Goal: Task Accomplishment & Management: Complete application form

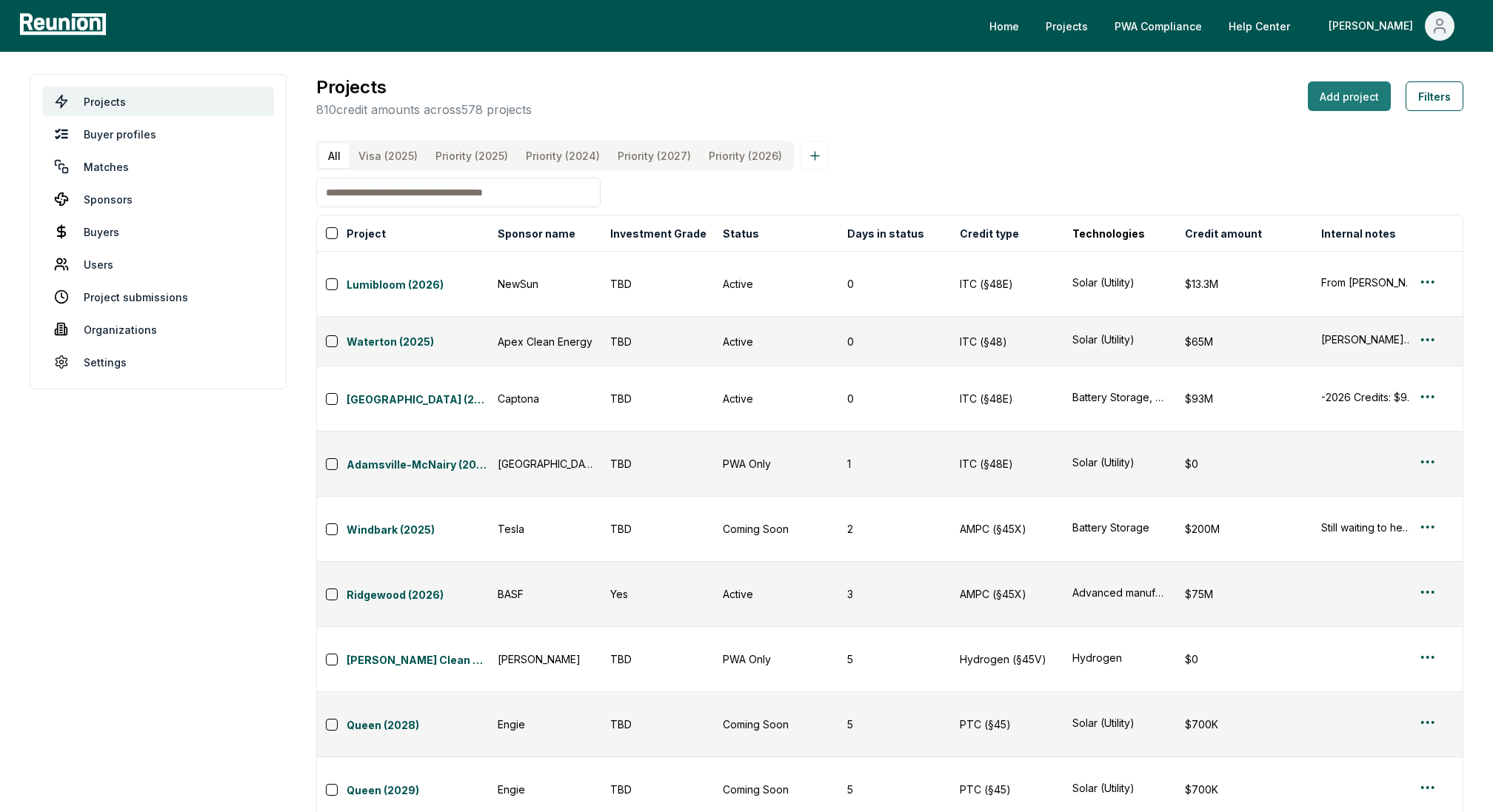
click at [1345, 101] on button "Add project" at bounding box center [1350, 97] width 83 height 30
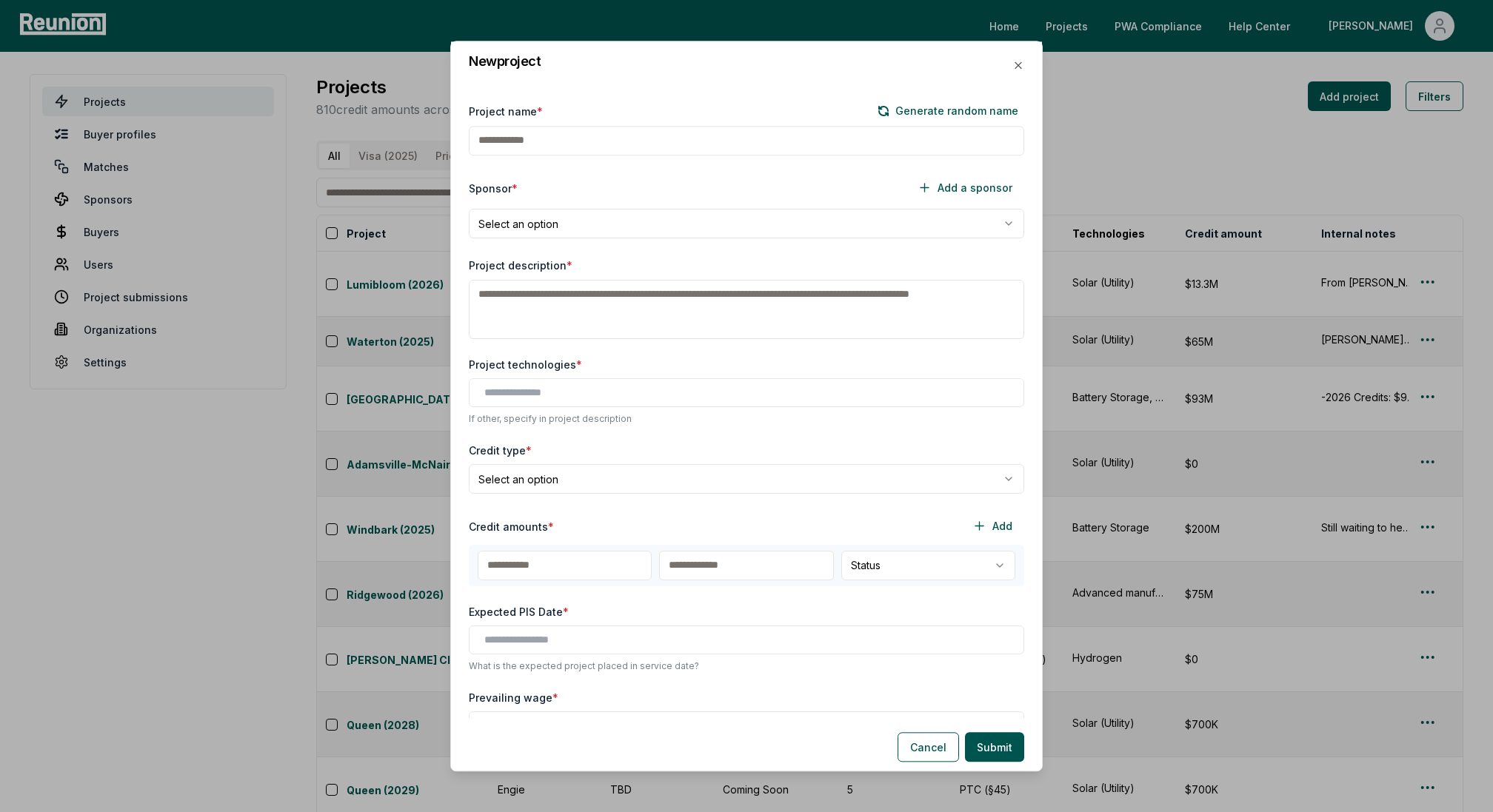
click at [495, 148] on input "Project name *" at bounding box center [746, 141] width 556 height 30
click at [508, 393] on input "text" at bounding box center [749, 393] width 530 height 16
click at [557, 390] on input "text" at bounding box center [749, 393] width 530 height 16
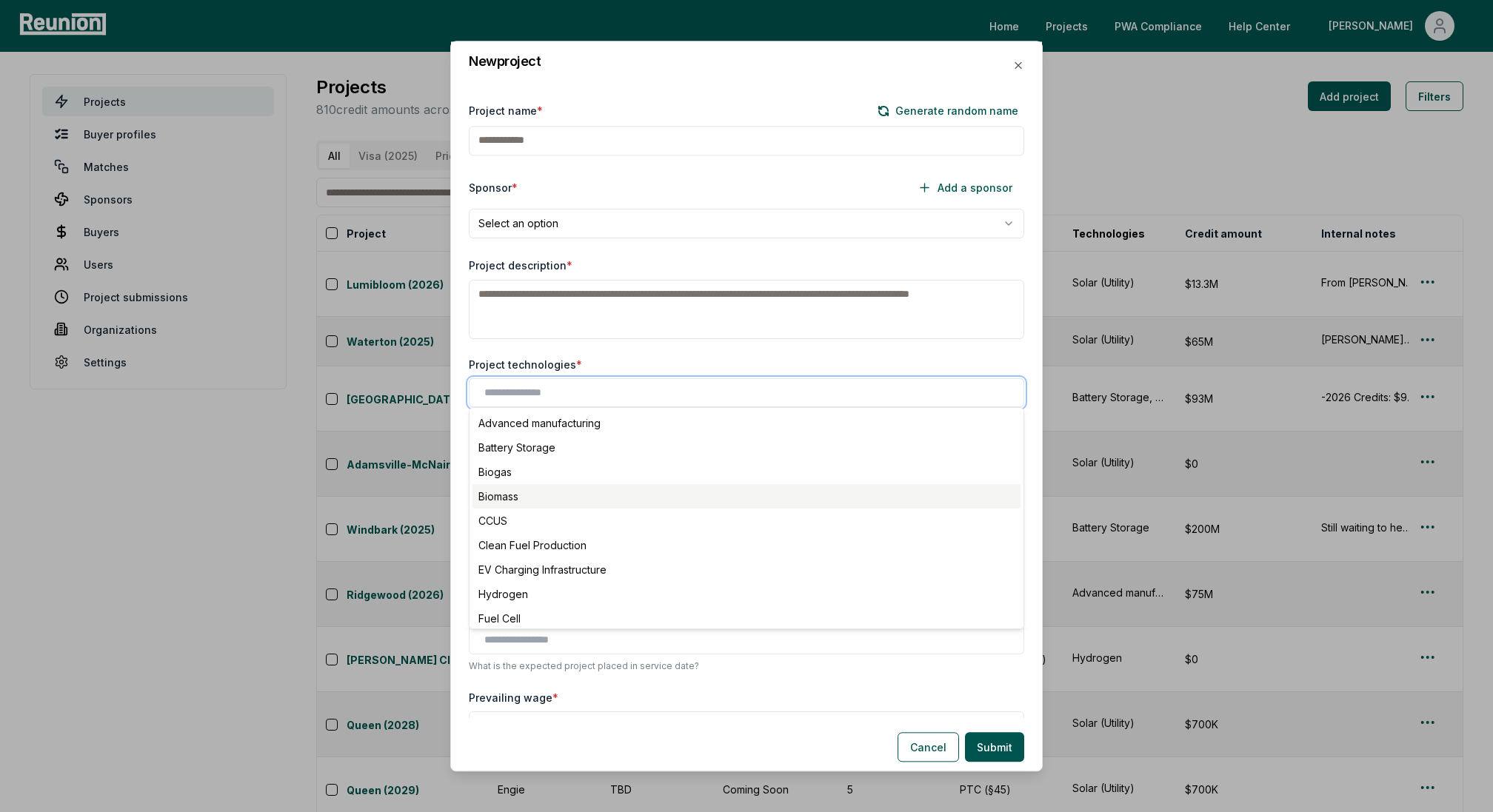
click at [561, 489] on div "Biomass" at bounding box center [746, 496] width 548 height 24
click at [533, 390] on icon at bounding box center [532, 394] width 9 height 9
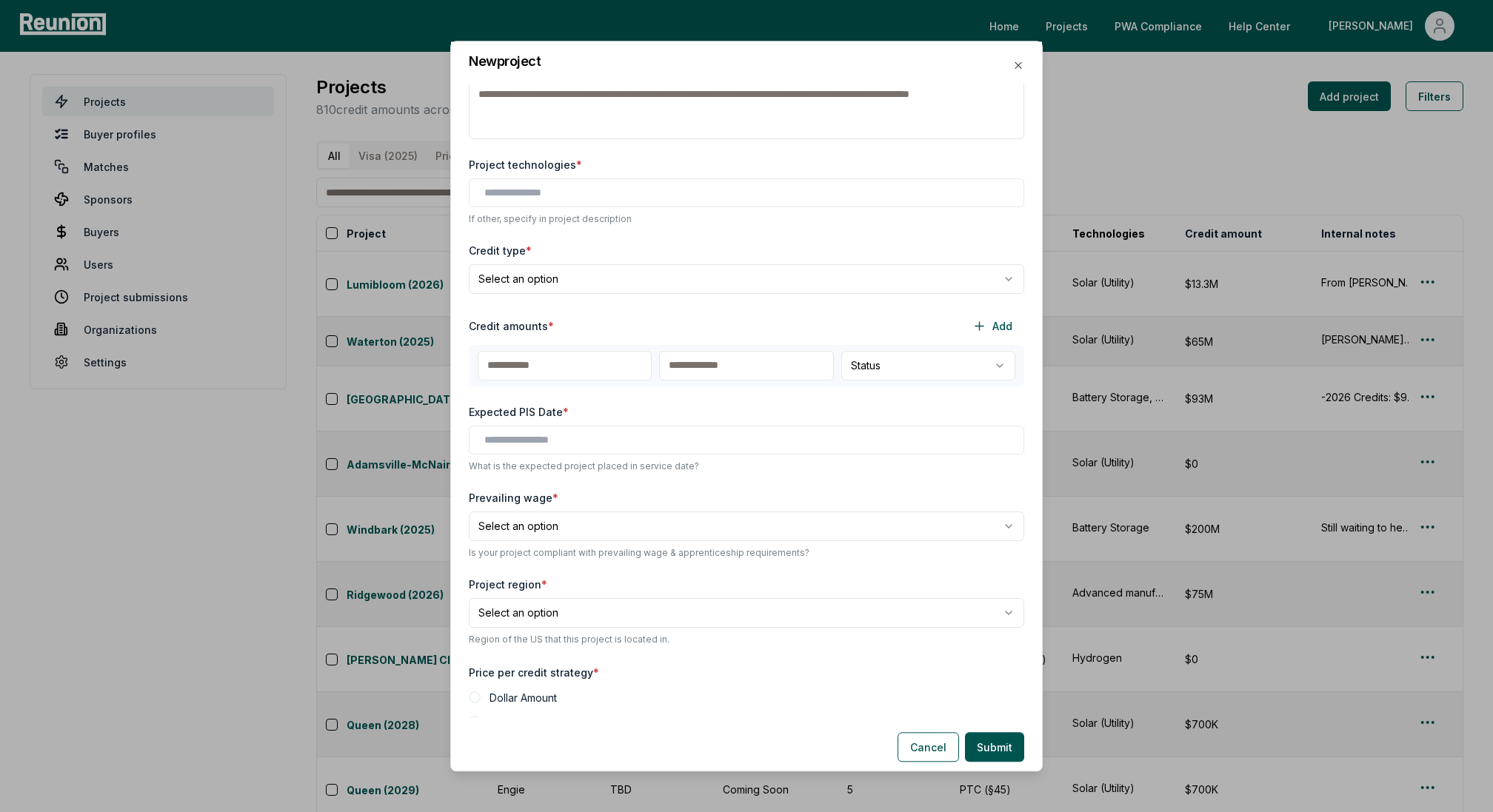
scroll to position [197, 0]
click at [605, 517] on div "**********" at bounding box center [747, 401] width 591 height 634
click at [568, 284] on body "Please visit us on your desktop We're working on making our marketplace mobile-…" at bounding box center [746, 473] width 1493 height 947
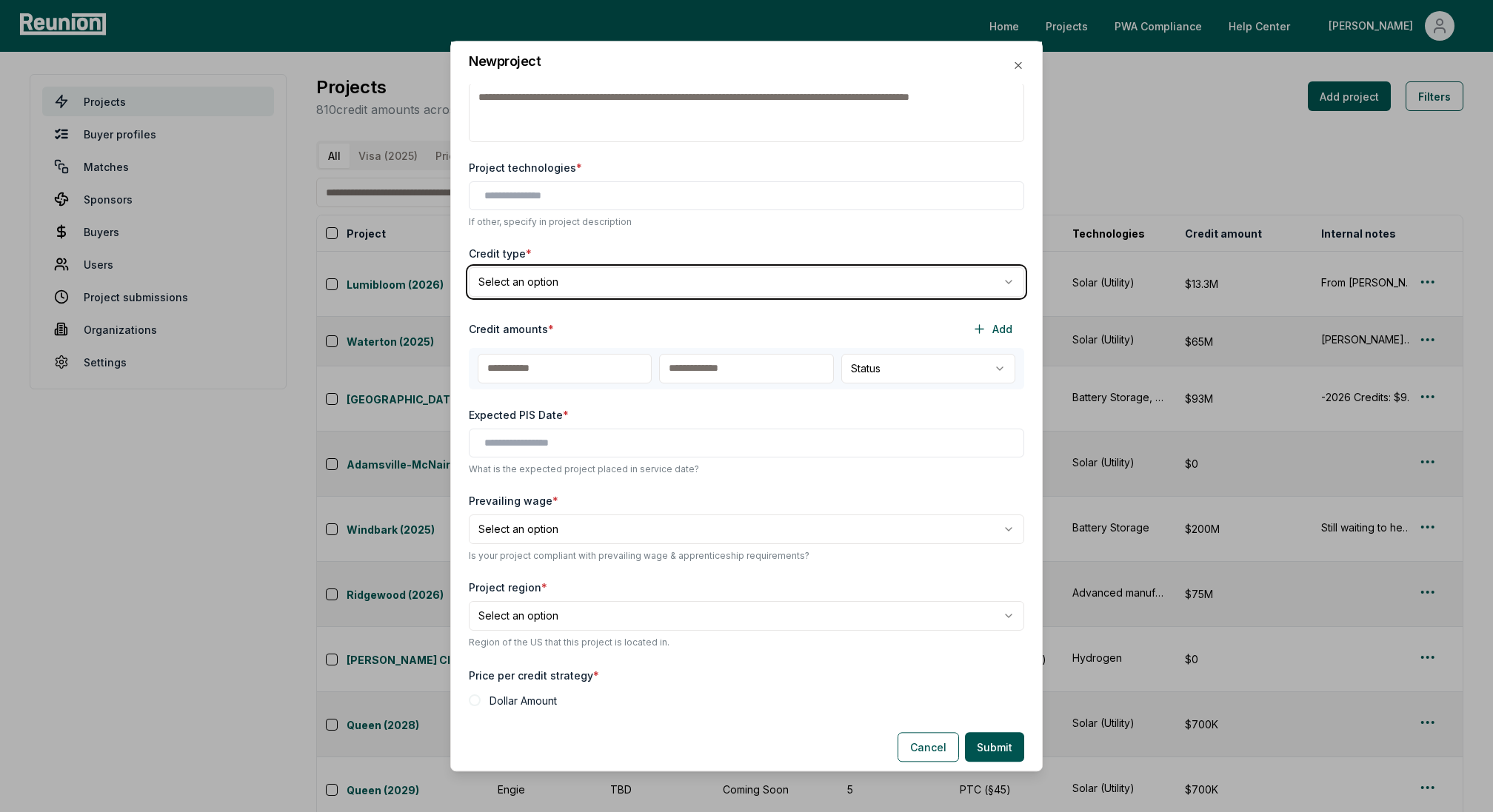
click at [547, 178] on body "Please visit us on your desktop We're working on making our marketplace mobile-…" at bounding box center [746, 473] width 1493 height 947
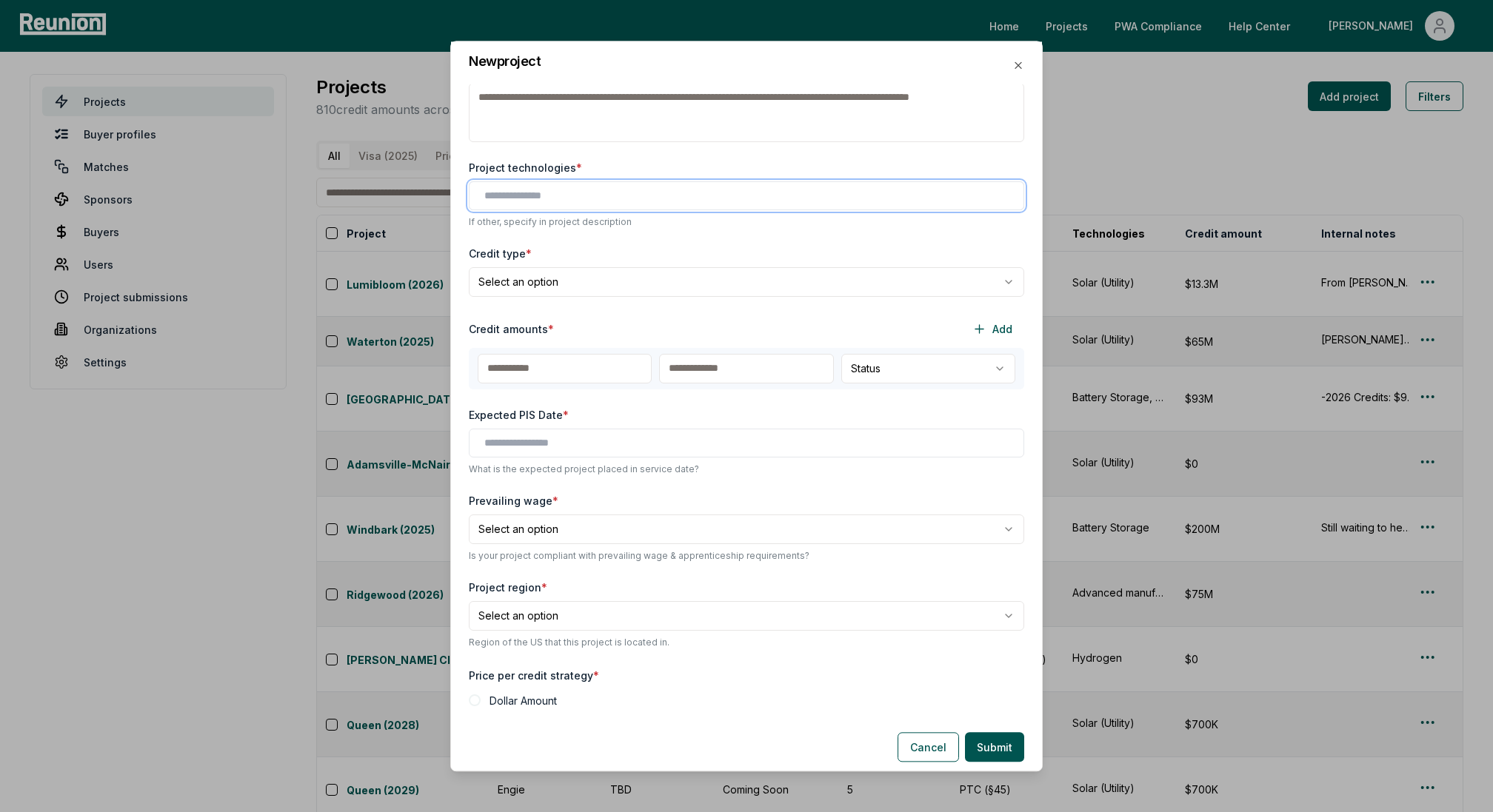
click at [553, 202] on input "text" at bounding box center [749, 196] width 530 height 16
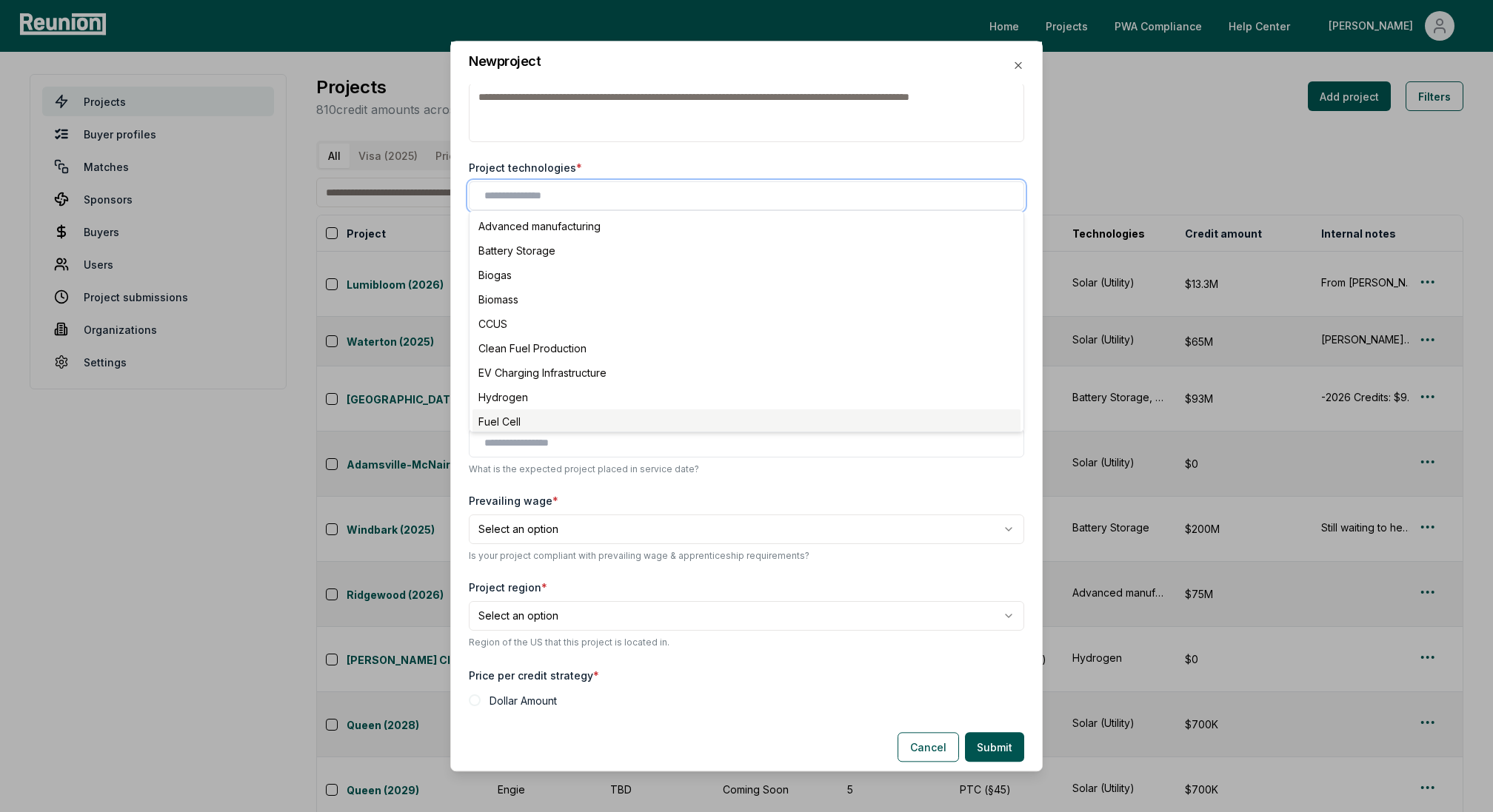
scroll to position [371, 0]
click at [603, 165] on div "Project technologies *" at bounding box center [746, 168] width 556 height 16
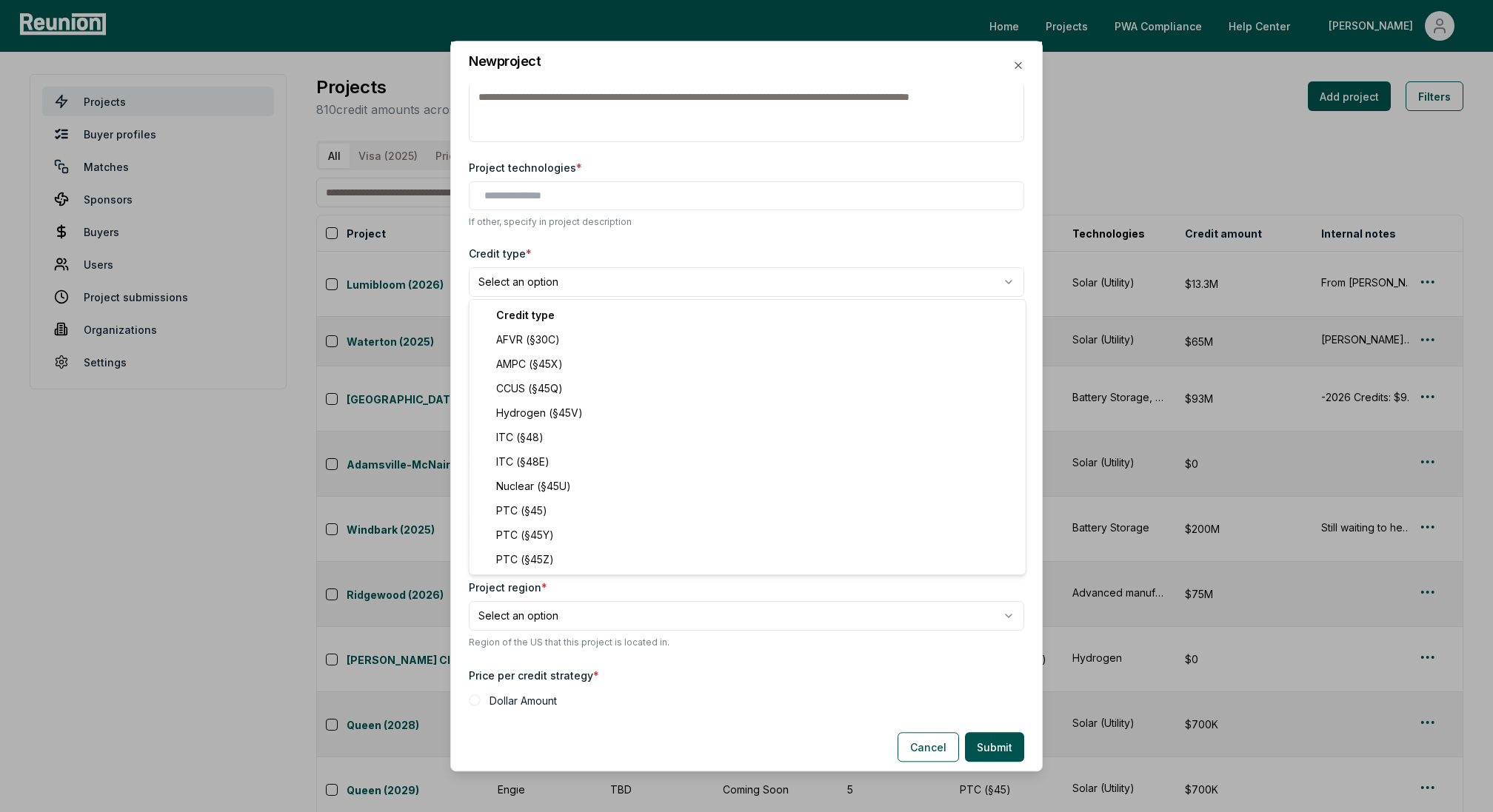
click at [529, 277] on body "Please visit us on your desktop We're working on making our marketplace mobile-…" at bounding box center [746, 473] width 1493 height 947
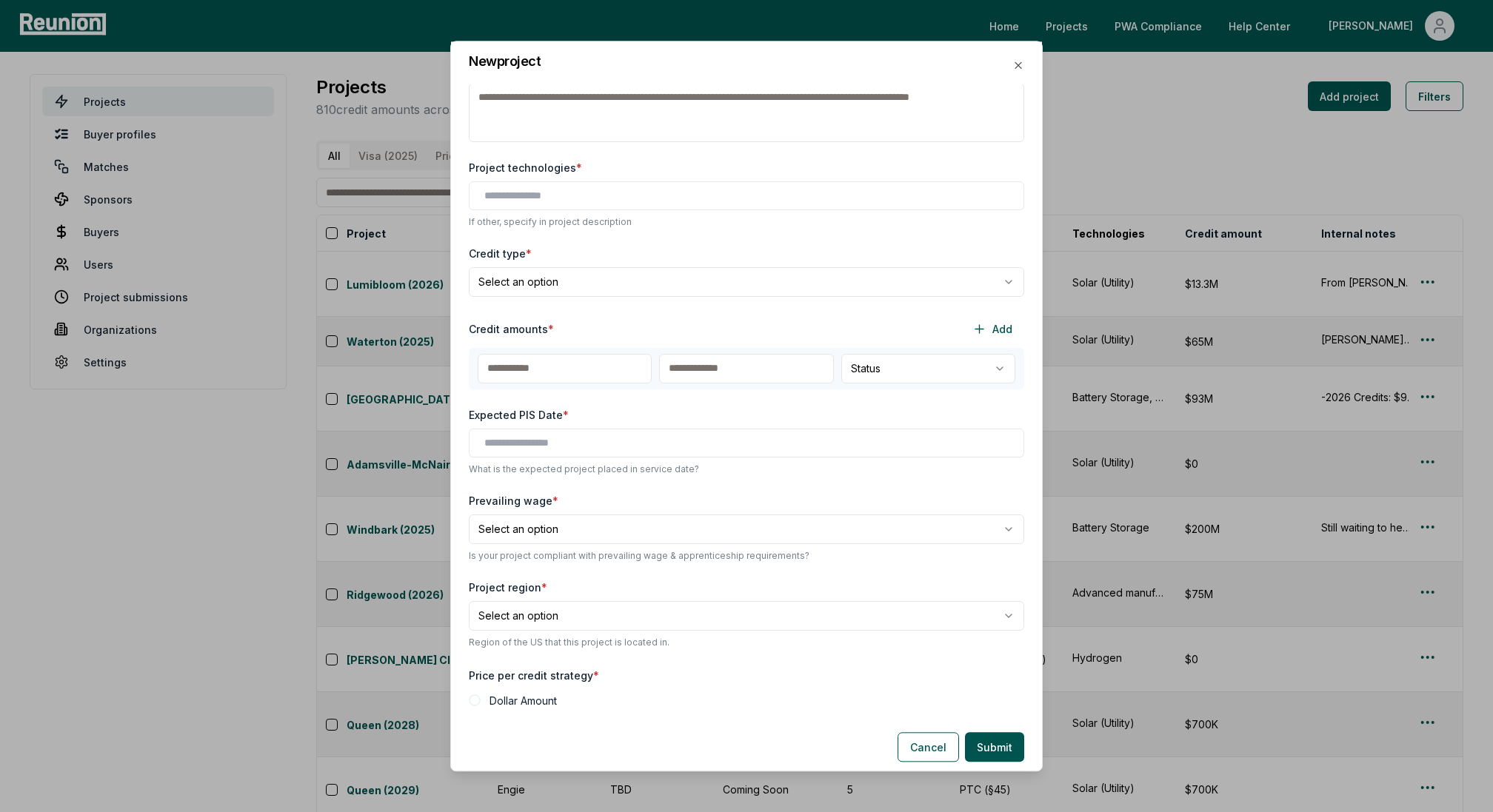
click at [594, 289] on body "Please visit us on your desktop We're working on making our marketplace mobile-…" at bounding box center [746, 473] width 1493 height 947
click at [526, 282] on body "Please visit us on your desktop We're working on making our marketplace mobile-…" at bounding box center [746, 473] width 1493 height 947
click at [639, 281] on body "Please visit us on your desktop We're working on making our marketplace mobile-…" at bounding box center [746, 473] width 1493 height 947
click at [517, 281] on body "Please visit us on your desktop We're working on making our marketplace mobile-…" at bounding box center [746, 473] width 1493 height 947
click at [830, 295] on body "Please visit us on your desktop We're working on making our marketplace mobile-…" at bounding box center [746, 473] width 1493 height 947
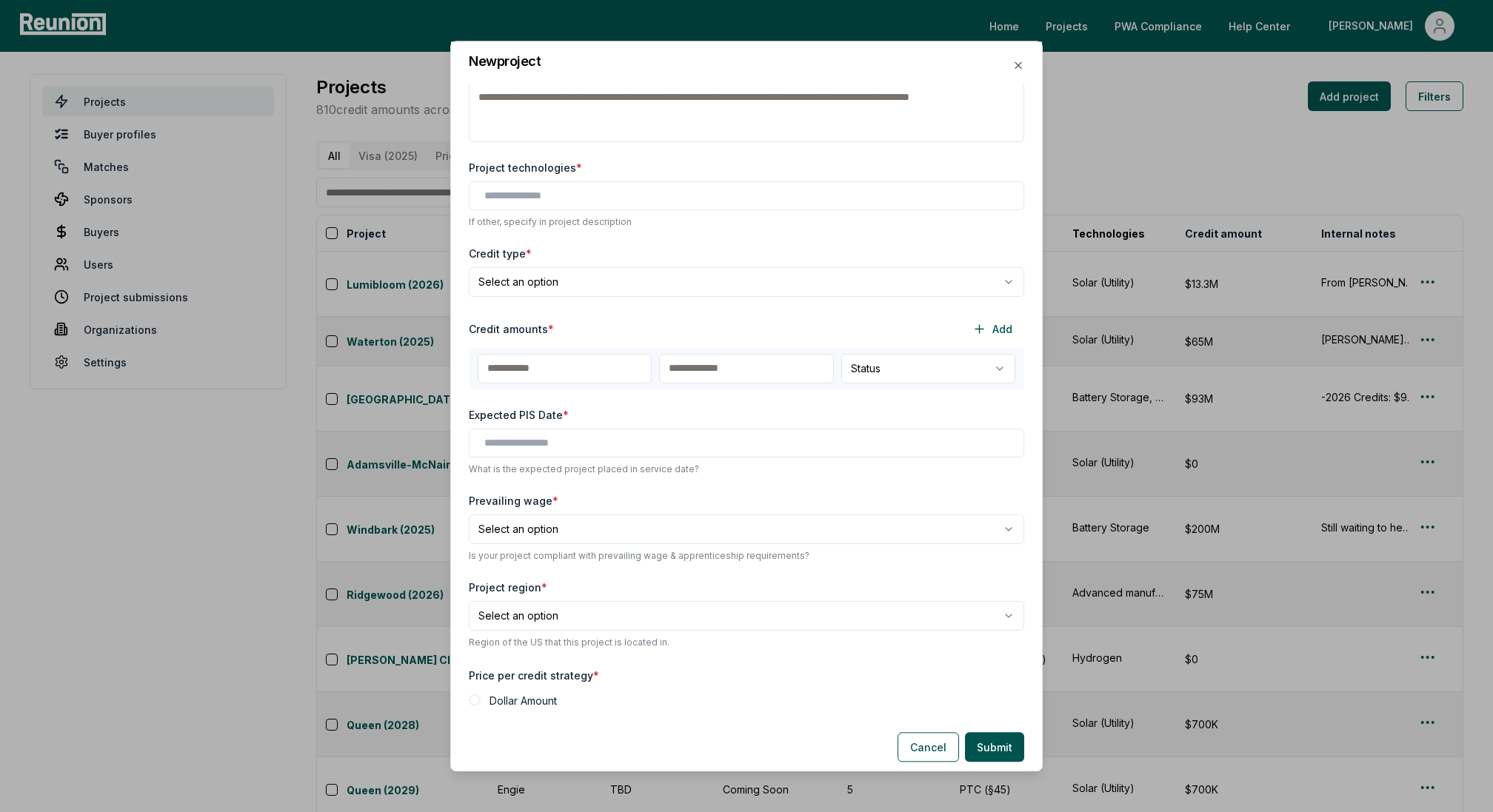
click at [555, 276] on body "Please visit us on your desktop We're working on making our marketplace mobile-…" at bounding box center [746, 473] width 1493 height 947
click at [515, 289] on body "Please visit us on your desktop We're working on making our marketplace mobile-…" at bounding box center [746, 473] width 1493 height 947
click at [536, 277] on body "Please visit us on your desktop We're working on making our marketplace mobile-…" at bounding box center [746, 473] width 1493 height 947
click at [536, 277] on div at bounding box center [746, 406] width 1493 height 812
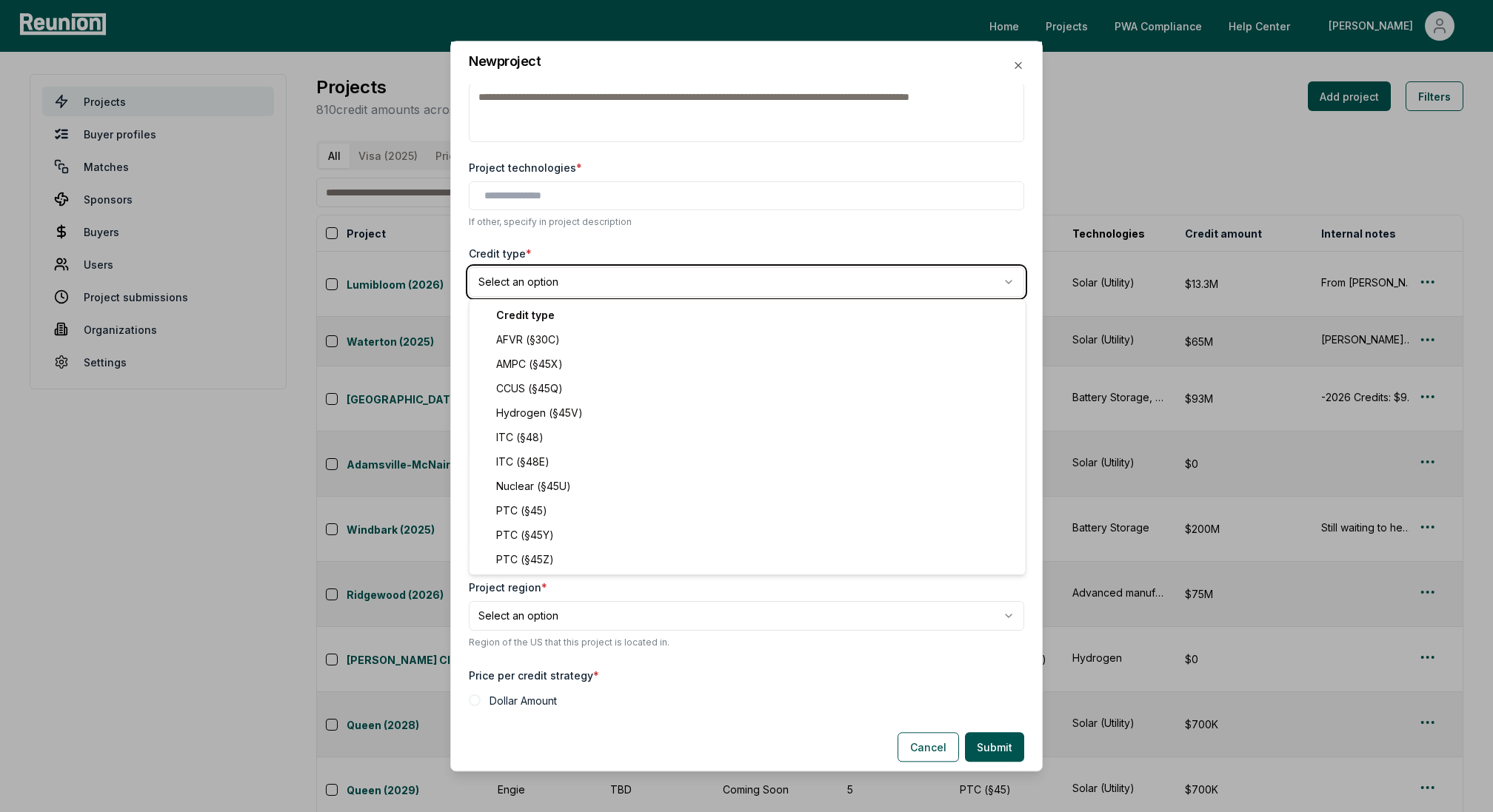
click at [614, 224] on body "Please visit us on your desktop We're working on making our marketplace mobile-…" at bounding box center [746, 473] width 1493 height 947
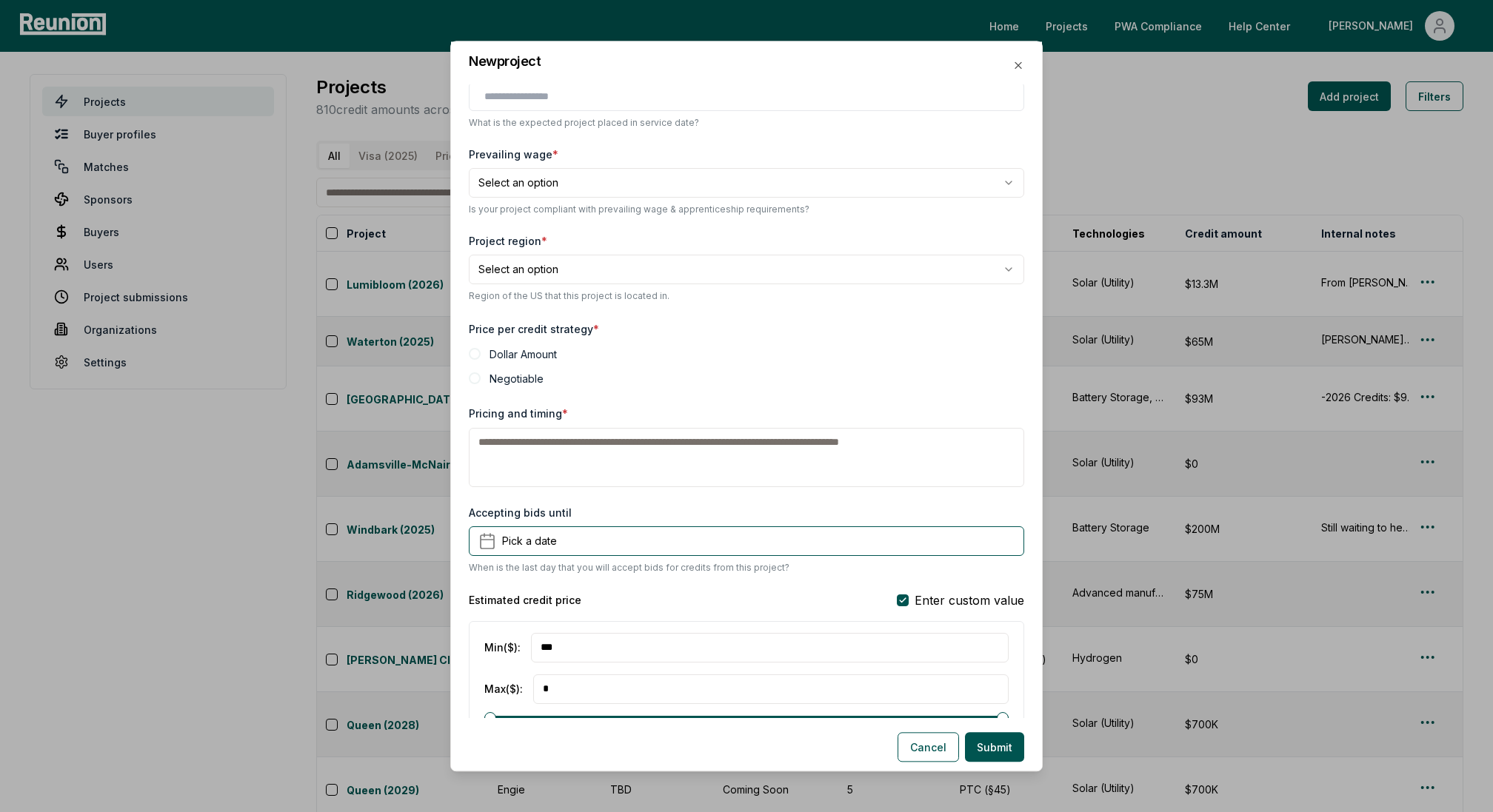
scroll to position [545, 0]
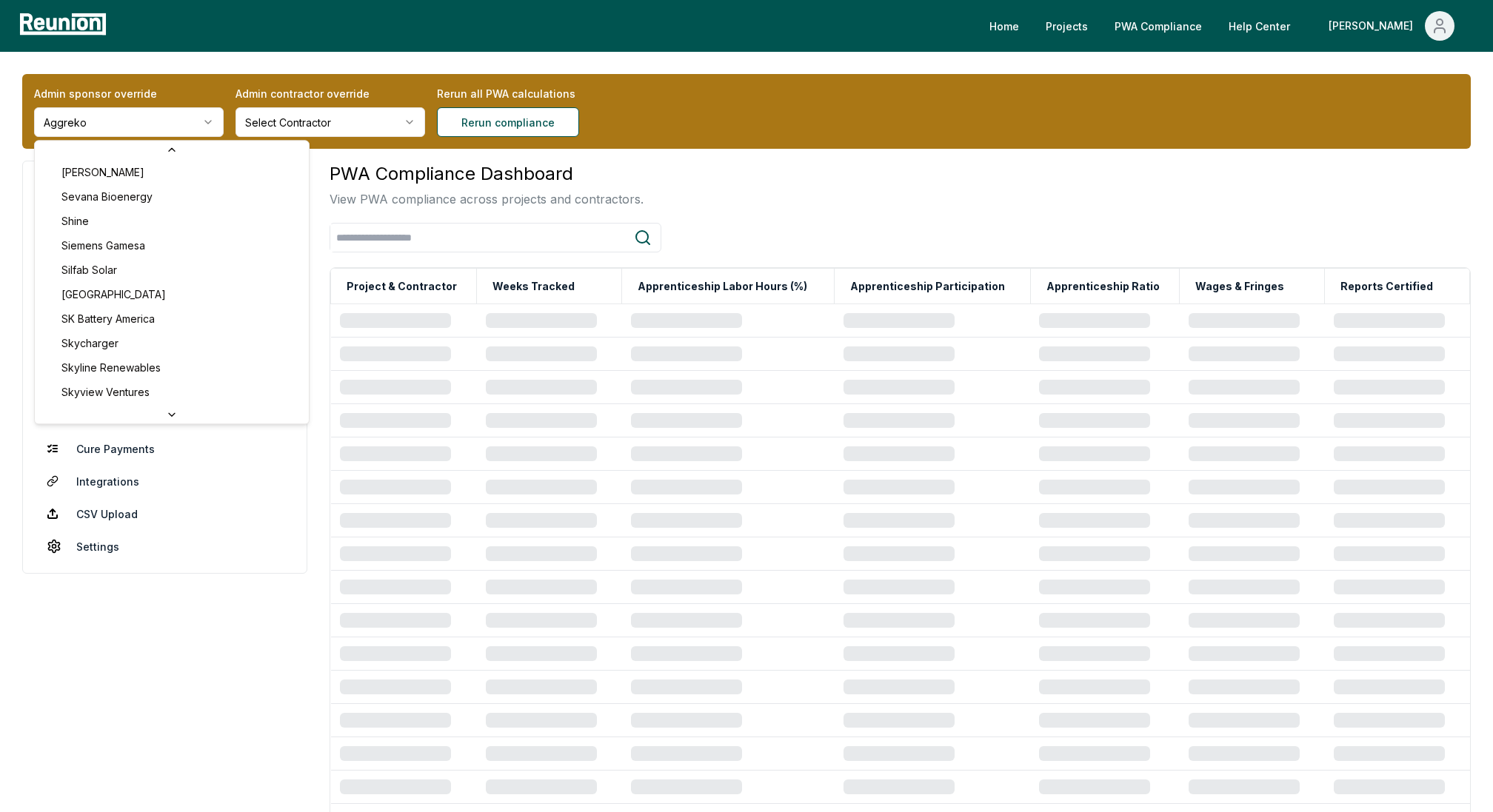
scroll to position [5647, 0]
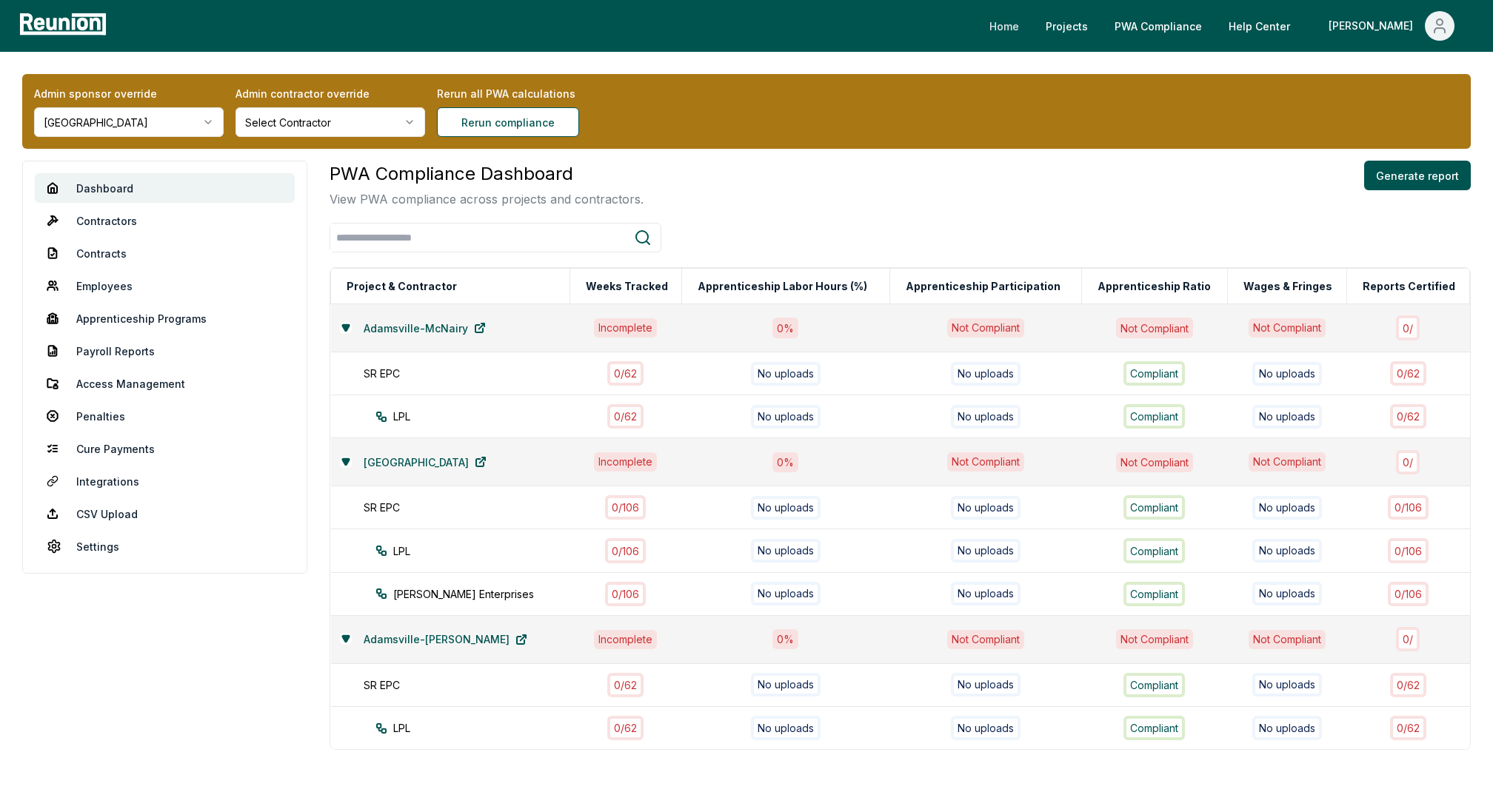
click at [1031, 23] on link "Home" at bounding box center [1004, 26] width 53 height 30
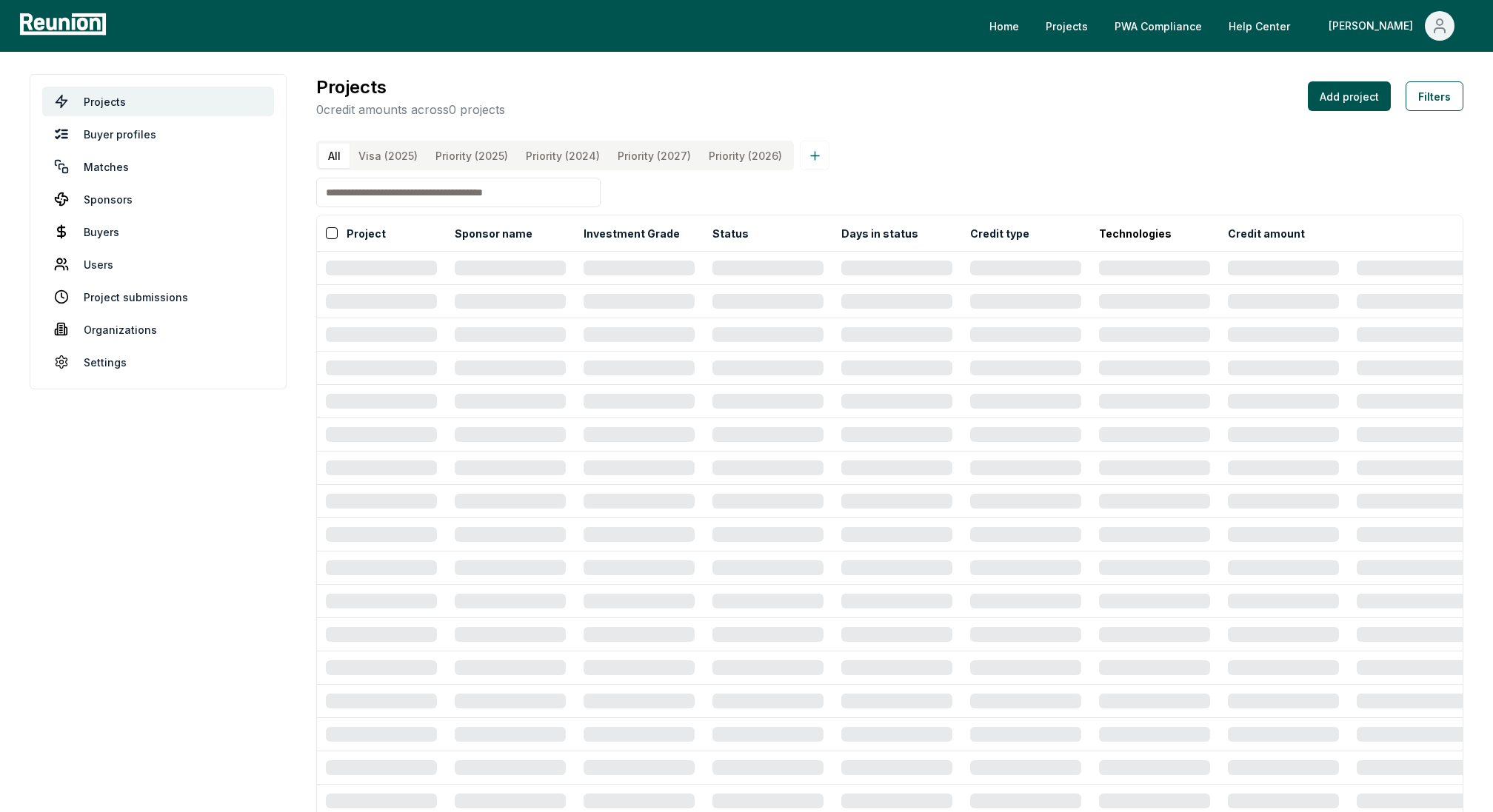
click at [401, 191] on input at bounding box center [458, 192] width 285 height 30
type input "***"
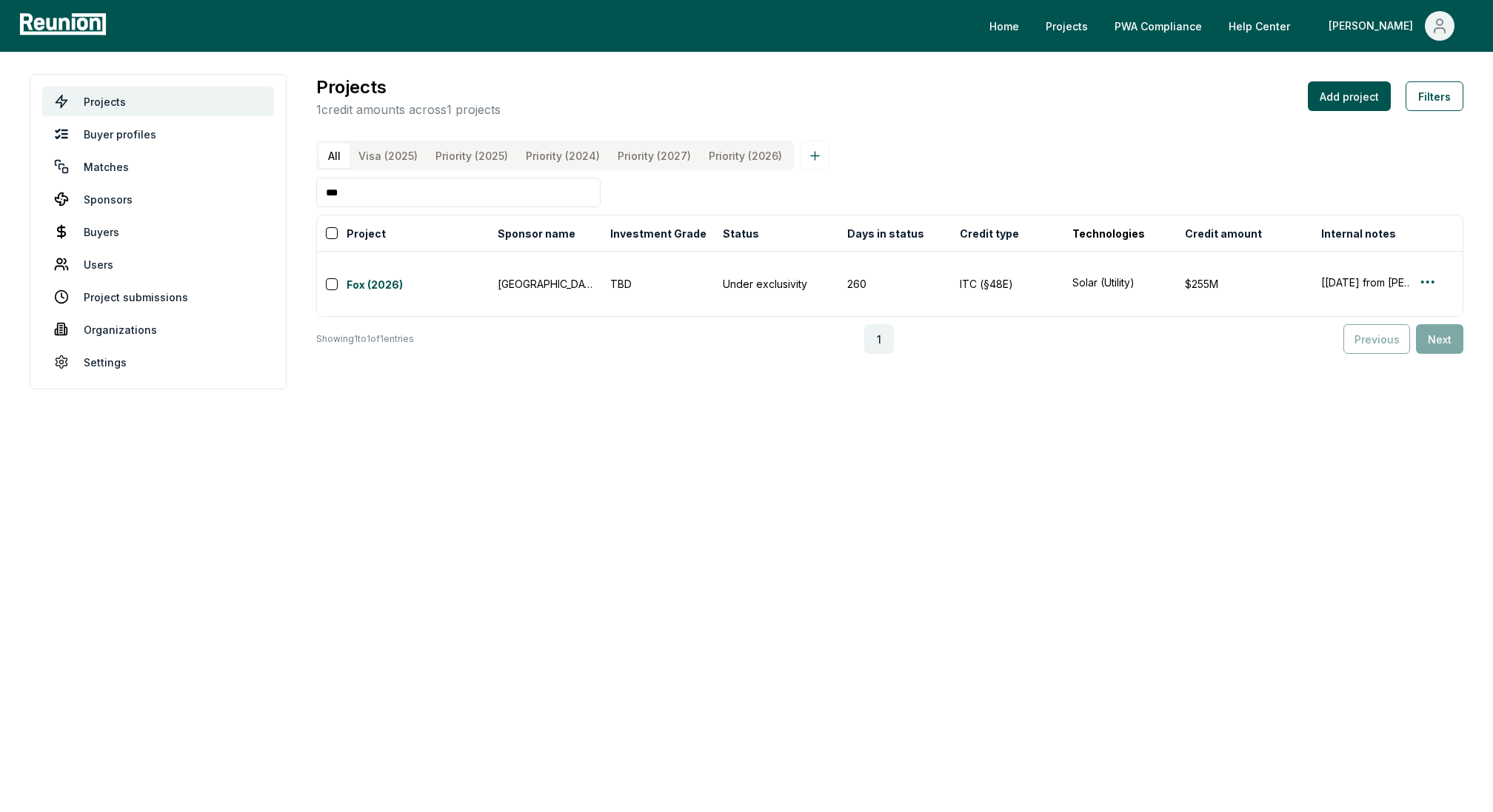
click at [359, 190] on input "***" at bounding box center [458, 192] width 285 height 30
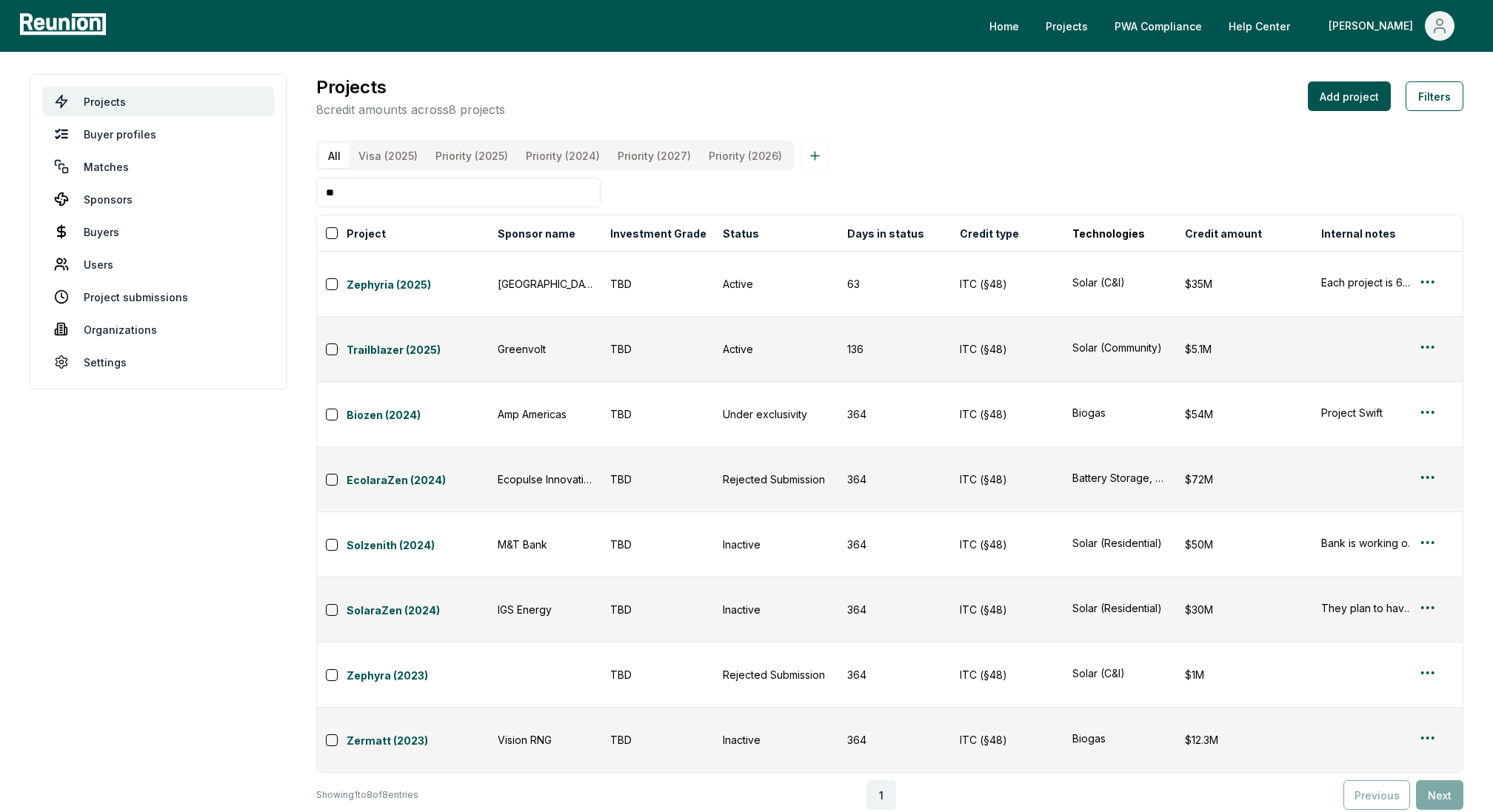
type input "**"
